Goal: Information Seeking & Learning: Learn about a topic

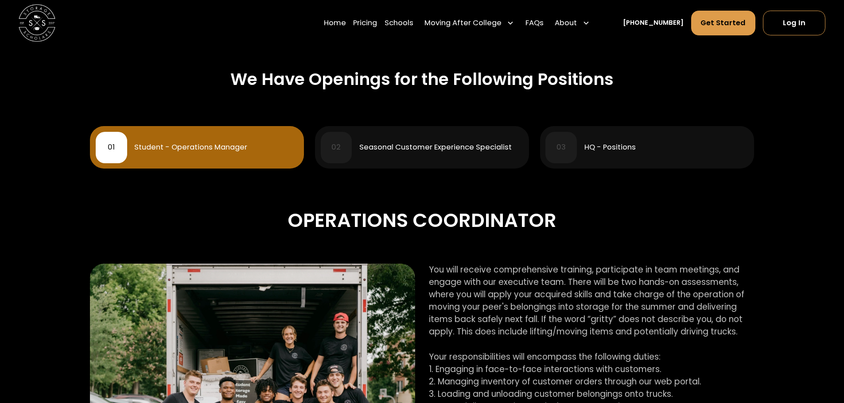
scroll to position [443, 0]
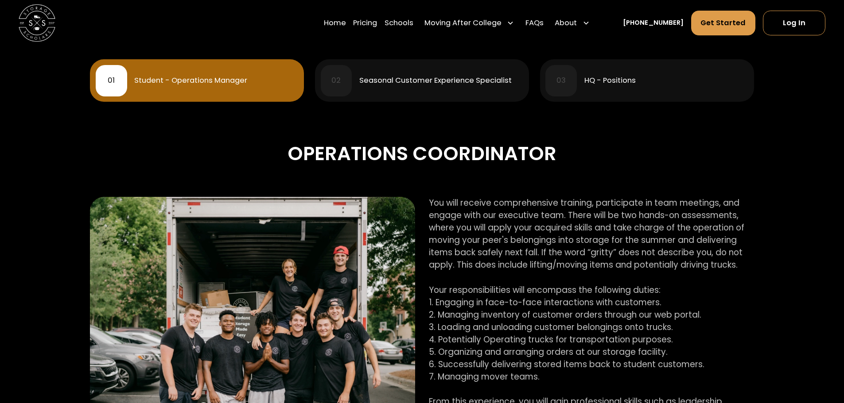
click at [625, 84] on div "HQ - Positions" at bounding box center [609, 81] width 51 height 8
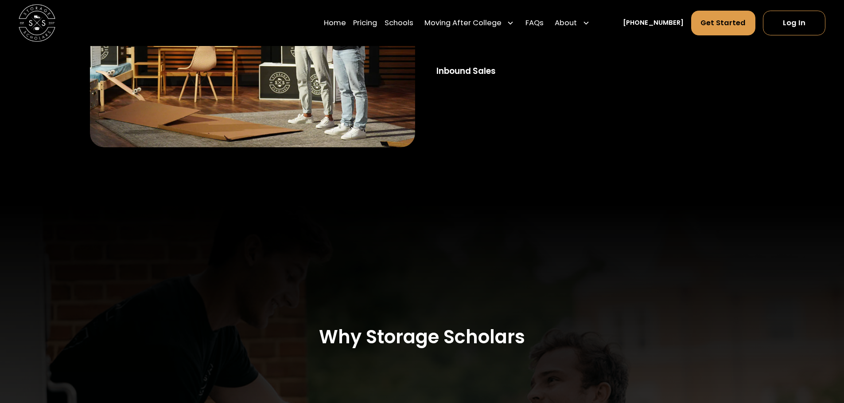
scroll to position [531, 0]
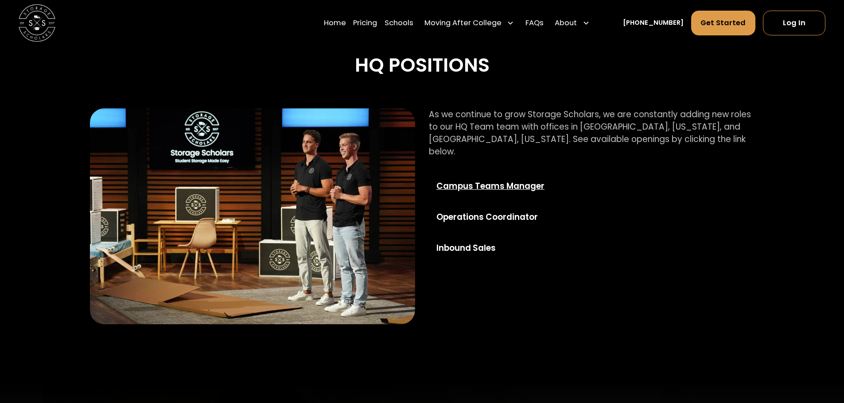
click at [526, 180] on div "Campus Teams Manager" at bounding box center [502, 186] width 133 height 12
click at [376, 23] on link "Pricing" at bounding box center [365, 23] width 24 height 26
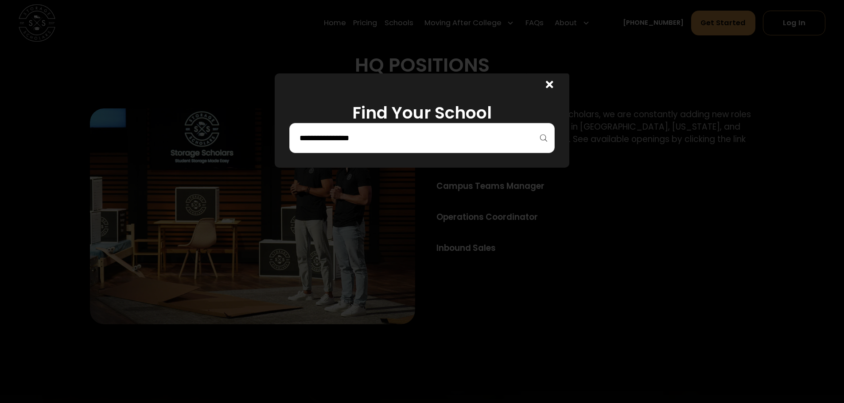
click at [411, 139] on input "search" at bounding box center [421, 138] width 247 height 15
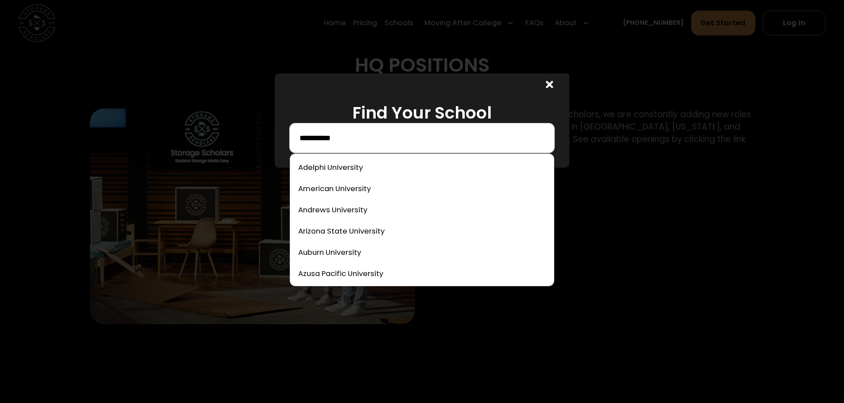
type input "**********"
click at [552, 83] on icon at bounding box center [550, 85] width 8 height 8
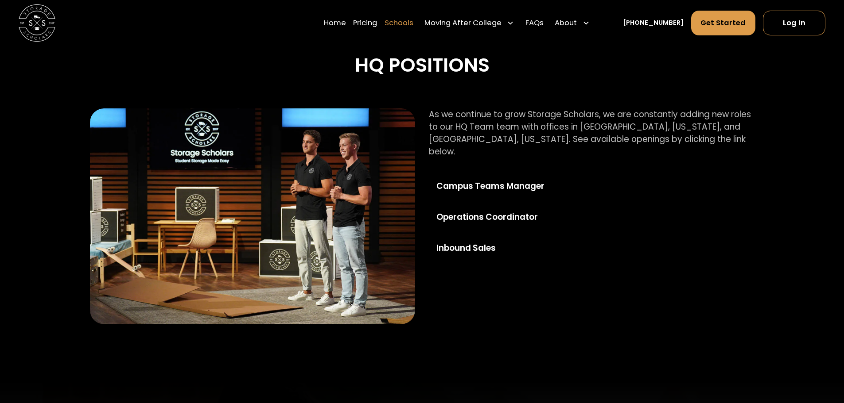
click at [408, 23] on link "Schools" at bounding box center [398, 23] width 29 height 26
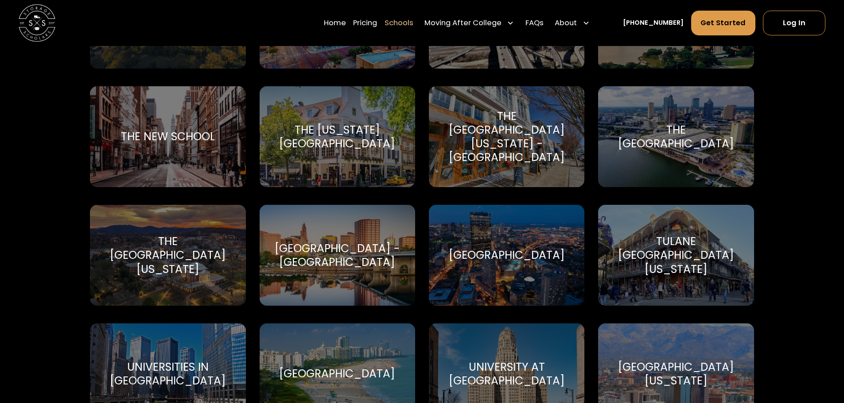
scroll to position [4074, 0]
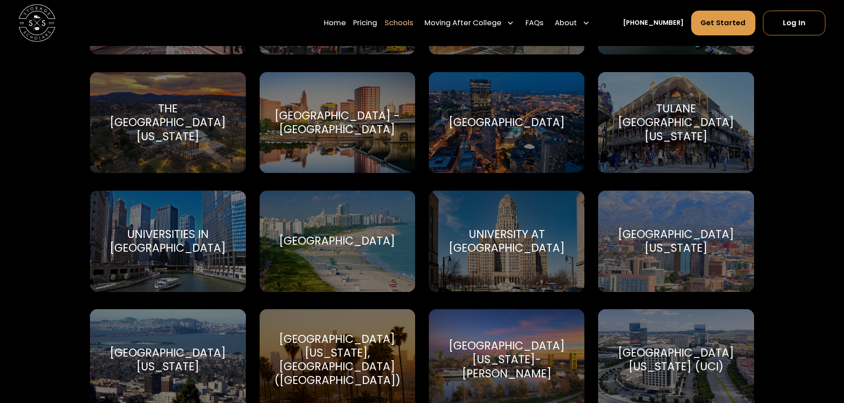
click at [341, 242] on div "University Of Miami University Of Miami" at bounding box center [336, 241] width 155 height 101
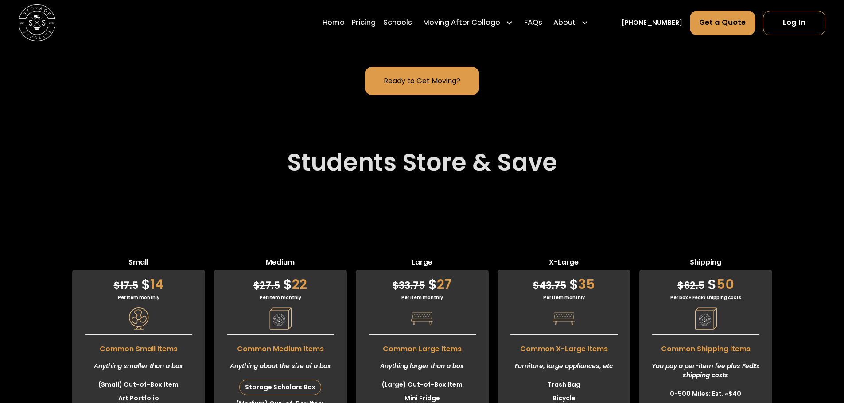
scroll to position [2613, 0]
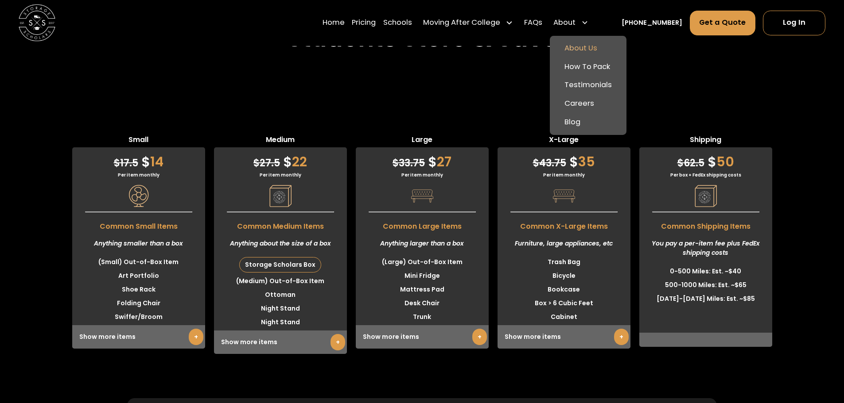
click at [584, 43] on link "About Us" at bounding box center [588, 48] width 70 height 19
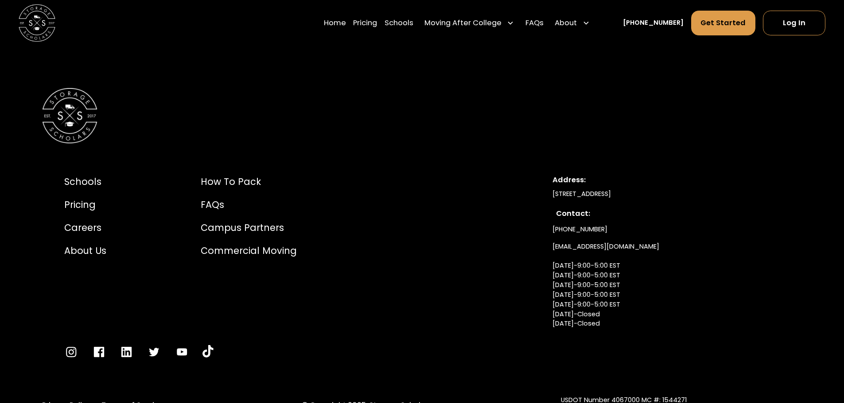
scroll to position [5002, 0]
